Goal: Task Accomplishment & Management: Use online tool/utility

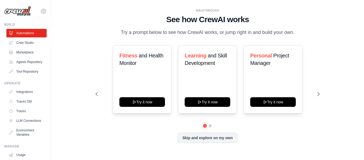
click at [318, 93] on icon at bounding box center [318, 93] width 5 height 5
click at [319, 95] on icon at bounding box center [318, 93] width 5 height 5
click at [221, 103] on button "Try it now" at bounding box center [208, 102] width 46 height 10
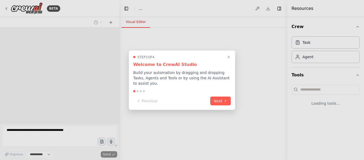
select select "****"
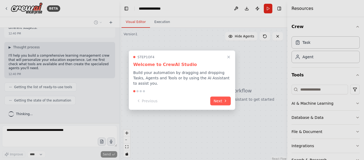
scroll to position [34, 0]
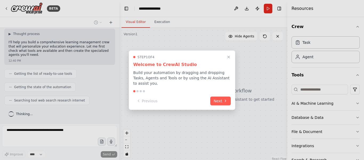
click at [224, 101] on icon at bounding box center [225, 101] width 4 height 4
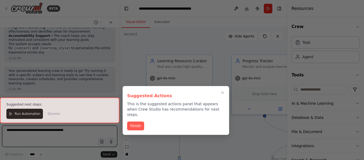
scroll to position [413, 0]
click at [137, 128] on button "Finish" at bounding box center [135, 125] width 17 height 9
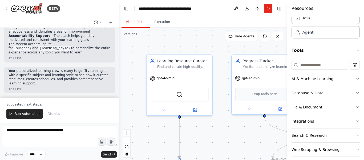
scroll to position [30, 0]
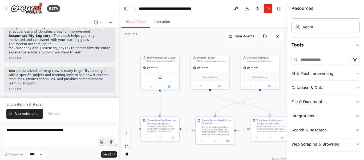
drag, startPoint x: 239, startPoint y: 116, endPoint x: 186, endPoint y: 104, distance: 54.9
click at [186, 104] on div ".deletable-edge-delete-btn { width: 20px; height: 20px; border: 0px solid #ffff…" at bounding box center [203, 94] width 168 height 133
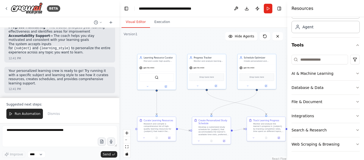
drag, startPoint x: 207, startPoint y: 104, endPoint x: 202, endPoint y: 104, distance: 4.5
click at [202, 104] on div ".deletable-edge-delete-btn { width: 20px; height: 20px; border: 0px solid #ffff…" at bounding box center [203, 94] width 168 height 133
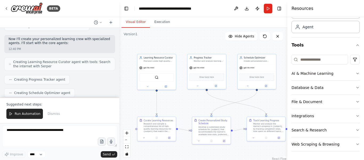
scroll to position [108, 0]
click at [355, 74] on icon "button" at bounding box center [357, 73] width 4 height 4
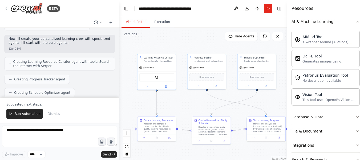
scroll to position [87, 0]
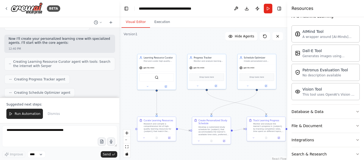
click at [355, 111] on icon "button" at bounding box center [357, 111] width 4 height 4
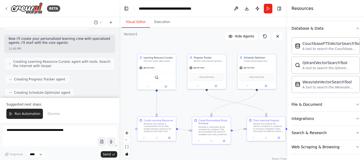
scroll to position [173, 0]
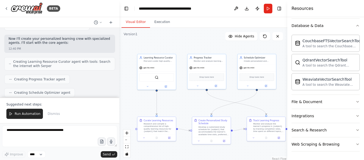
click at [355, 101] on icon "button" at bounding box center [357, 101] width 4 height 4
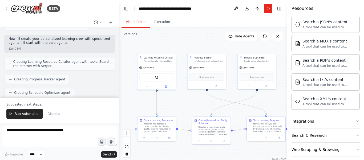
scroll to position [330, 0]
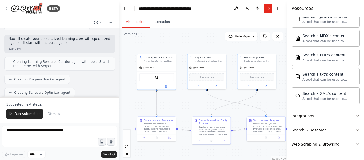
click at [350, 119] on button "Integrations" at bounding box center [325, 116] width 68 height 14
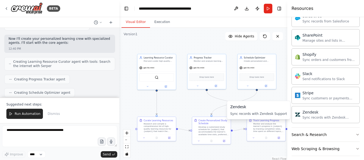
scroll to position [756, 0]
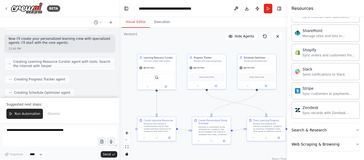
click at [355, 130] on icon "button" at bounding box center [357, 130] width 4 height 4
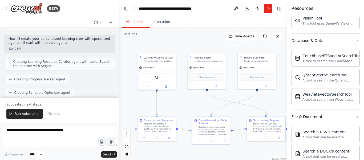
scroll to position [0, 0]
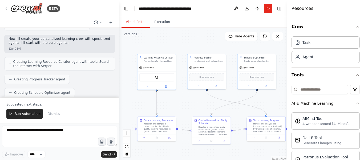
click at [326, 47] on div "Task" at bounding box center [325, 42] width 68 height 12
click at [324, 58] on div "Agent" at bounding box center [325, 57] width 68 height 12
click at [355, 75] on icon "button" at bounding box center [357, 75] width 4 height 4
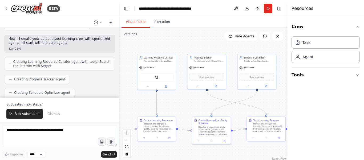
click at [358, 28] on icon "button" at bounding box center [357, 27] width 4 height 4
click at [293, 9] on h4 "Resources" at bounding box center [302, 8] width 22 height 6
click at [5, 9] on icon at bounding box center [6, 8] width 4 height 4
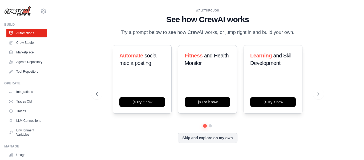
click at [198, 138] on button "Skip and explore on my own" at bounding box center [207, 137] width 59 height 10
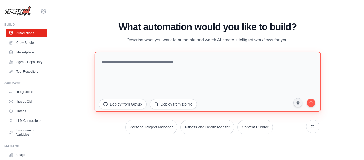
drag, startPoint x: 292, startPoint y: 75, endPoint x: 64, endPoint y: 65, distance: 228.5
click at [64, 65] on div "WALKTHROUGH See how [PERSON_NAME] works Try a prompt below to see how [PERSON_N…" at bounding box center [208, 79] width 296 height 149
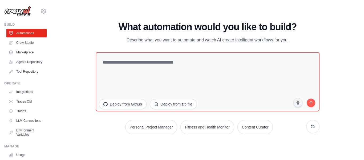
click at [64, 65] on div "WALKTHROUGH See how [PERSON_NAME] works Try a prompt below to see how [PERSON_N…" at bounding box center [208, 79] width 296 height 149
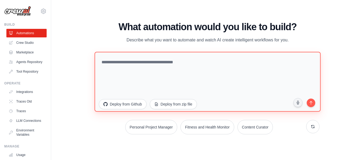
drag, startPoint x: 287, startPoint y: 71, endPoint x: 94, endPoint y: 60, distance: 193.1
click at [95, 60] on textarea at bounding box center [208, 81] width 226 height 60
type textarea "****"
drag, startPoint x: 123, startPoint y: 64, endPoint x: 96, endPoint y: 61, distance: 27.7
click at [96, 61] on textarea "****" at bounding box center [208, 81] width 226 height 60
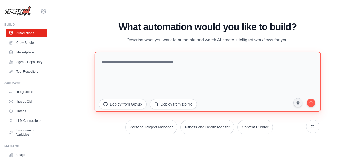
click at [130, 60] on textarea at bounding box center [208, 81] width 226 height 60
click at [139, 62] on textarea "**********" at bounding box center [208, 81] width 226 height 60
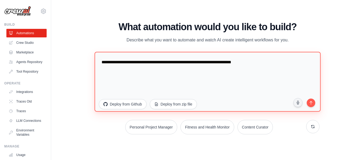
click at [259, 60] on textarea "**********" at bounding box center [208, 81] width 226 height 60
click at [209, 63] on textarea "**********" at bounding box center [208, 81] width 226 height 60
click at [231, 63] on textarea "**********" at bounding box center [208, 81] width 226 height 60
click at [295, 64] on textarea "**********" at bounding box center [208, 81] width 226 height 60
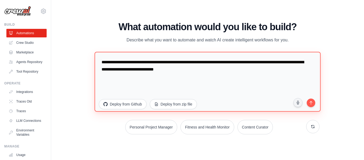
type textarea "**********"
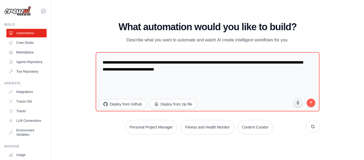
click at [310, 103] on icon "submit" at bounding box center [310, 102] width 5 height 5
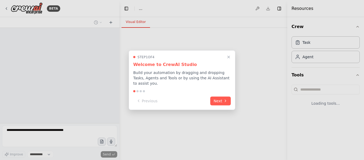
select select "****"
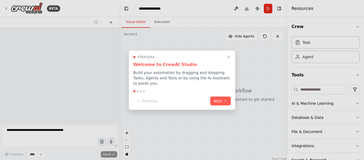
click at [216, 100] on button "Next" at bounding box center [220, 100] width 21 height 9
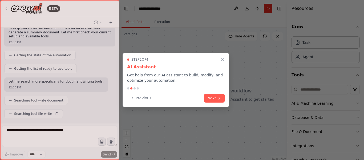
scroll to position [156, 0]
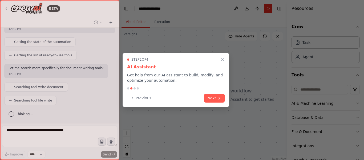
click at [213, 97] on button "Next" at bounding box center [214, 97] width 21 height 9
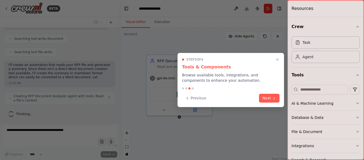
scroll to position [209, 0]
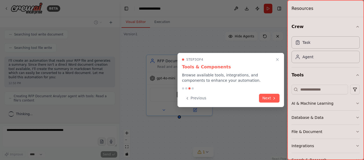
click at [268, 100] on button "Next" at bounding box center [269, 97] width 21 height 9
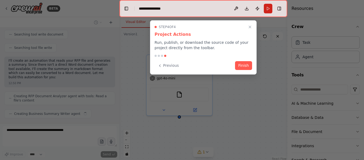
scroll to position [222, 0]
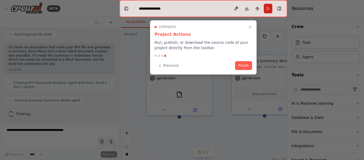
click at [241, 65] on button "Finish" at bounding box center [243, 65] width 17 height 9
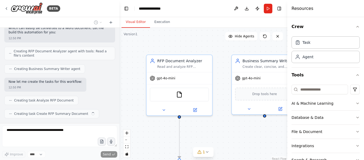
scroll to position [267, 0]
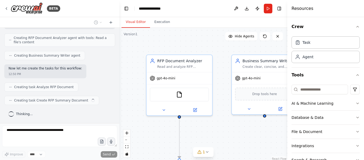
click at [163, 110] on icon at bounding box center [164, 110] width 4 height 4
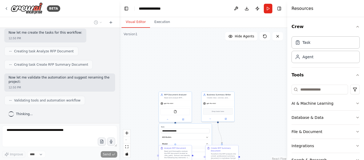
scroll to position [320, 0]
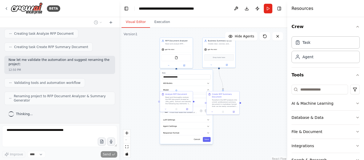
drag, startPoint x: 253, startPoint y: 138, endPoint x: 254, endPoint y: 85, distance: 53.5
click at [254, 85] on div ".deletable-edge-delete-btn { width: 20px; height: 20px; border: 0px solid #ffff…" at bounding box center [203, 94] width 168 height 133
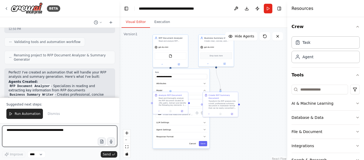
scroll to position [361, 0]
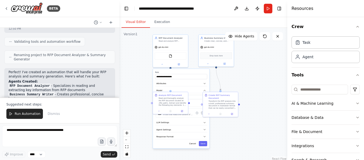
click at [182, 111] on icon at bounding box center [182, 111] width 2 height 2
